Goal: Find specific page/section: Find specific page/section

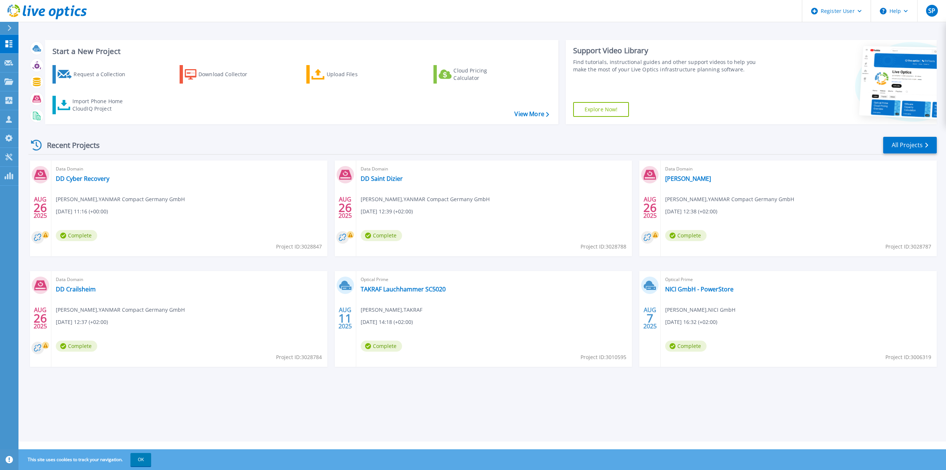
drag, startPoint x: 666, startPoint y: 132, endPoint x: 617, endPoint y: 143, distance: 49.9
click at [666, 132] on div "Recent Projects All Projects [DATE] Data Domain DD Cyber Recovery [PERSON_NAME]…" at bounding box center [482, 258] width 908 height 257
click at [924, 144] on link "All Projects" at bounding box center [910, 145] width 54 height 17
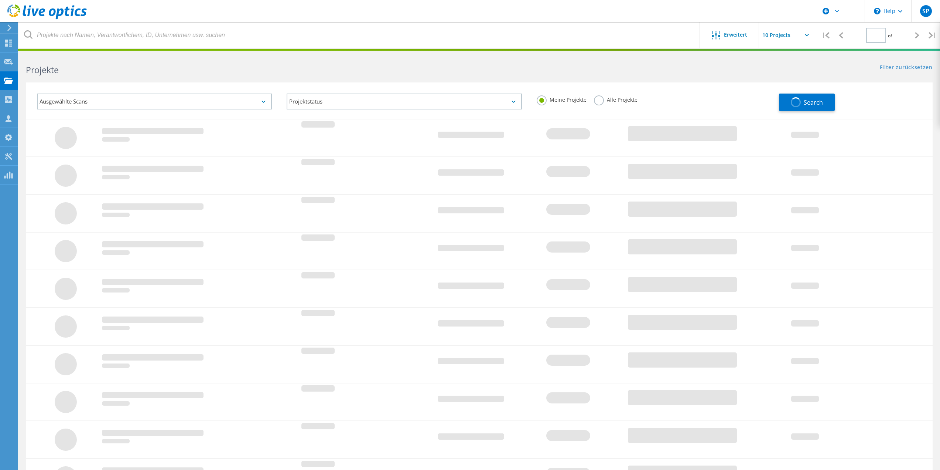
type input "1"
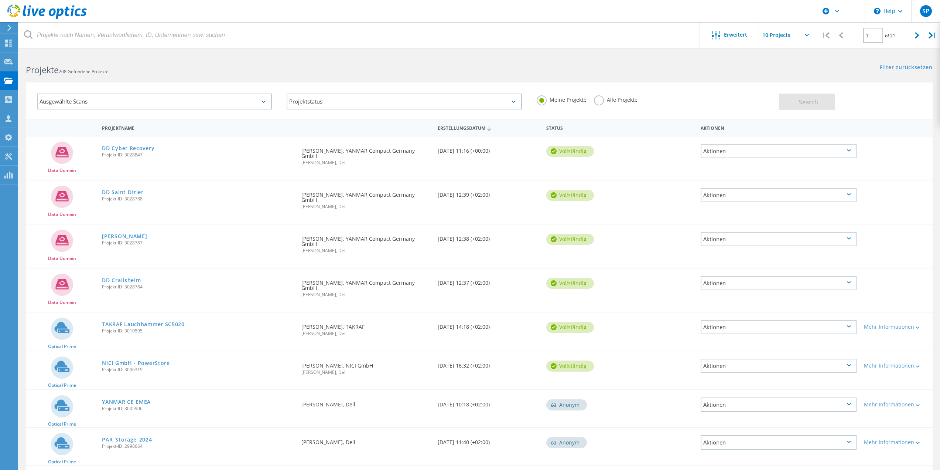
click at [597, 102] on label "Alle Projekte" at bounding box center [616, 98] width 44 height 7
click at [0, 0] on input "Alle Projekte" at bounding box center [0, 0] width 0 height 0
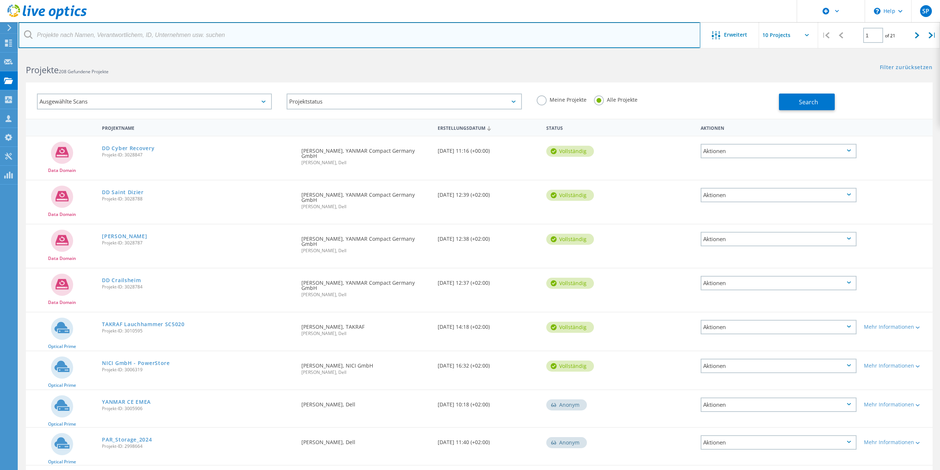
click at [404, 36] on input "text" at bounding box center [359, 35] width 682 height 26
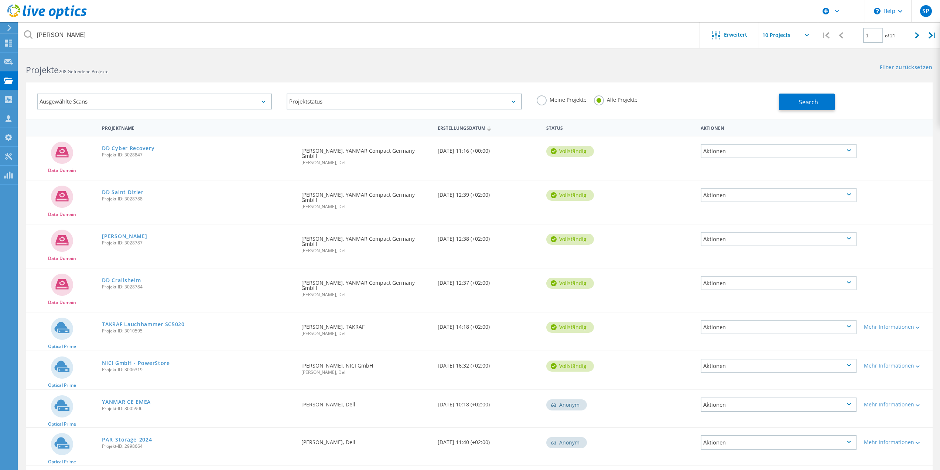
click at [808, 100] on span "Search" at bounding box center [808, 102] width 19 height 8
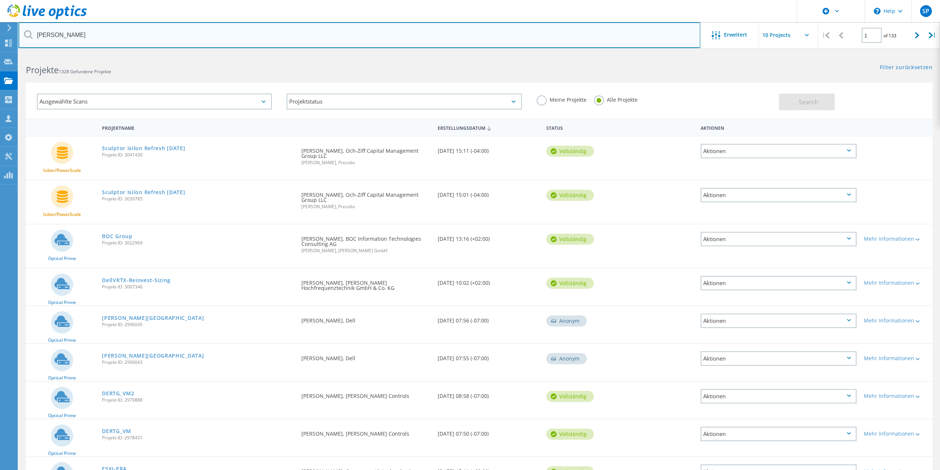
click at [92, 34] on input "berger" at bounding box center [359, 35] width 682 height 26
type input "bergerbau.eu"
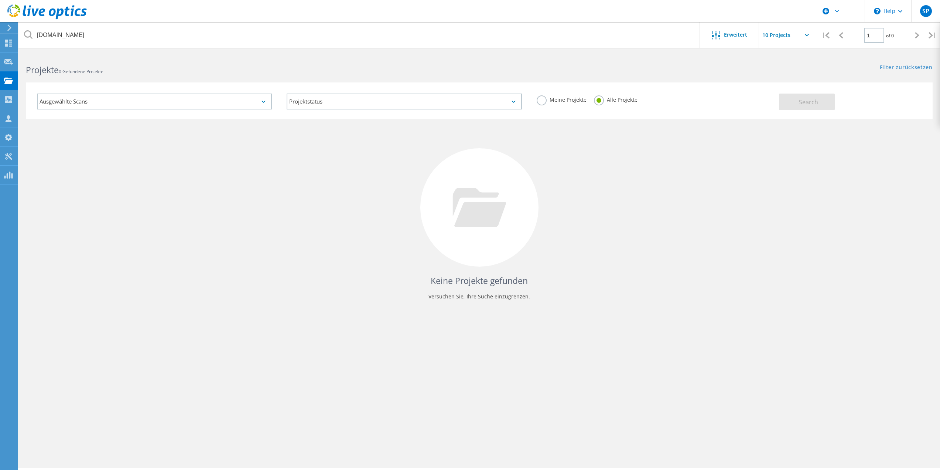
click at [297, 220] on div "Keine Projekte gefunden Versuchen Sie, Ihre Suche einzugrenzen." at bounding box center [479, 214] width 907 height 191
